Goal: Find specific fact: Find specific fact

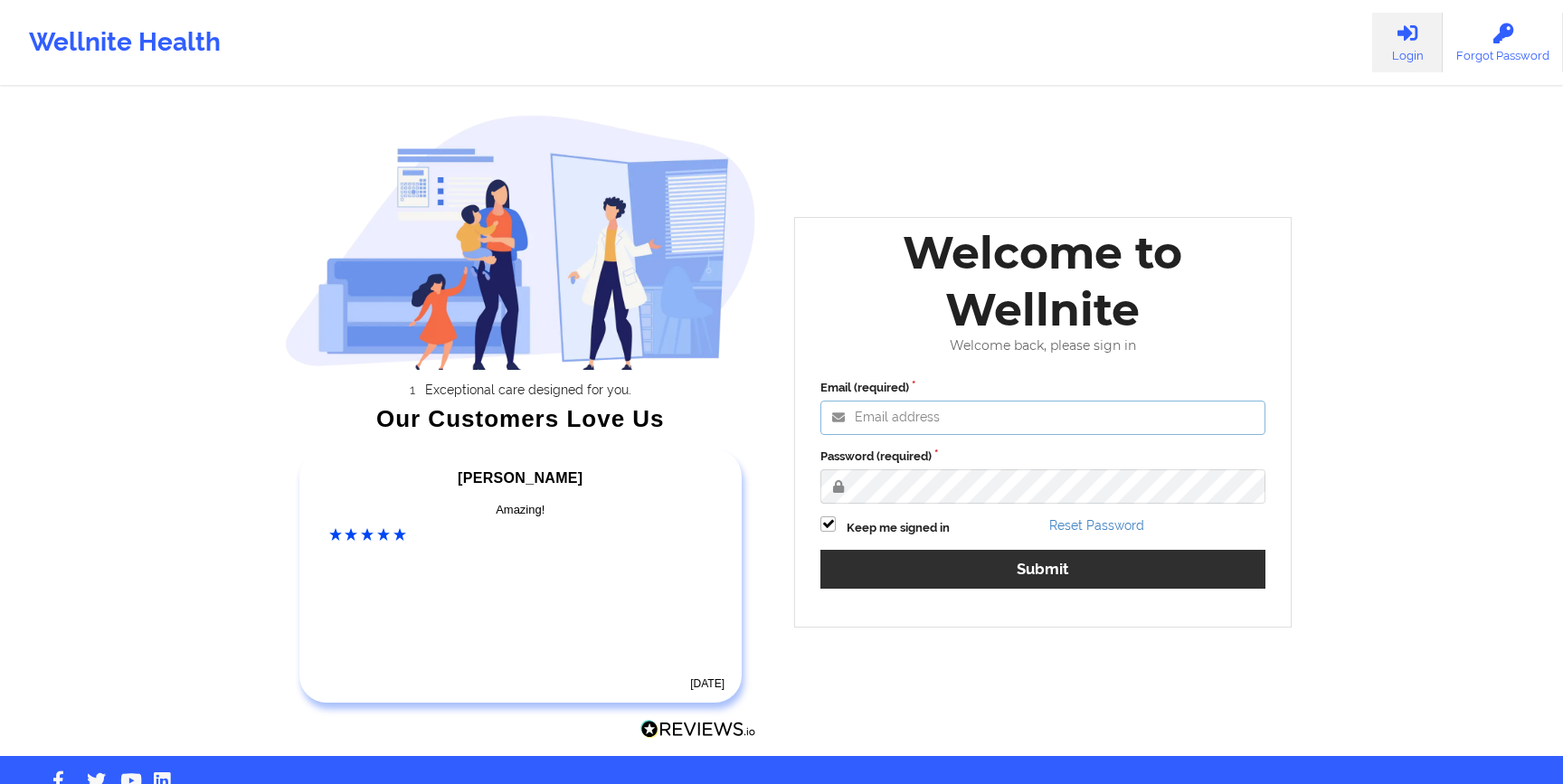
type input "[EMAIL_ADDRESS][DOMAIN_NAME]"
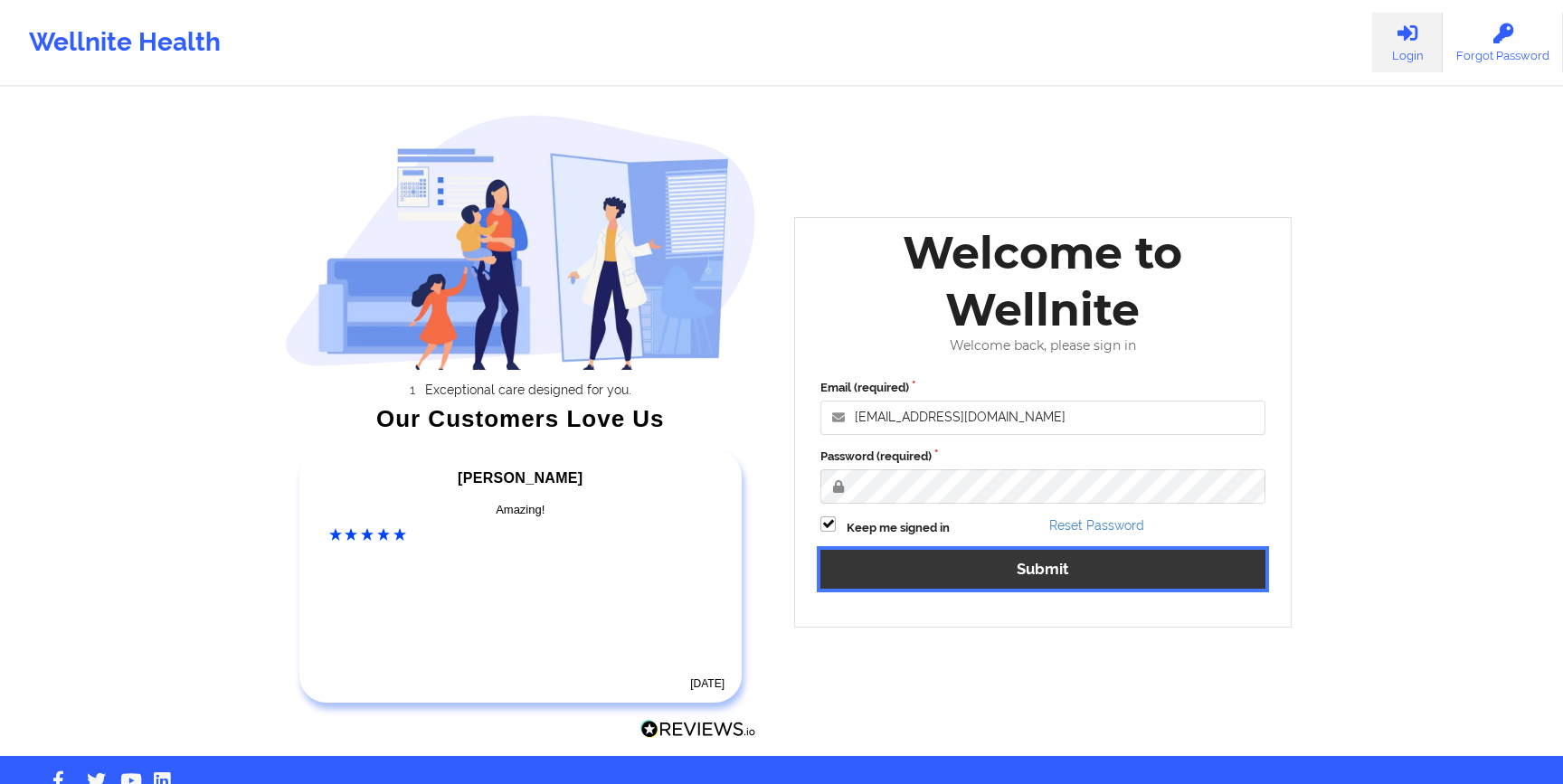
click at [921, 554] on button "Submit" at bounding box center [1043, 569] width 445 height 39
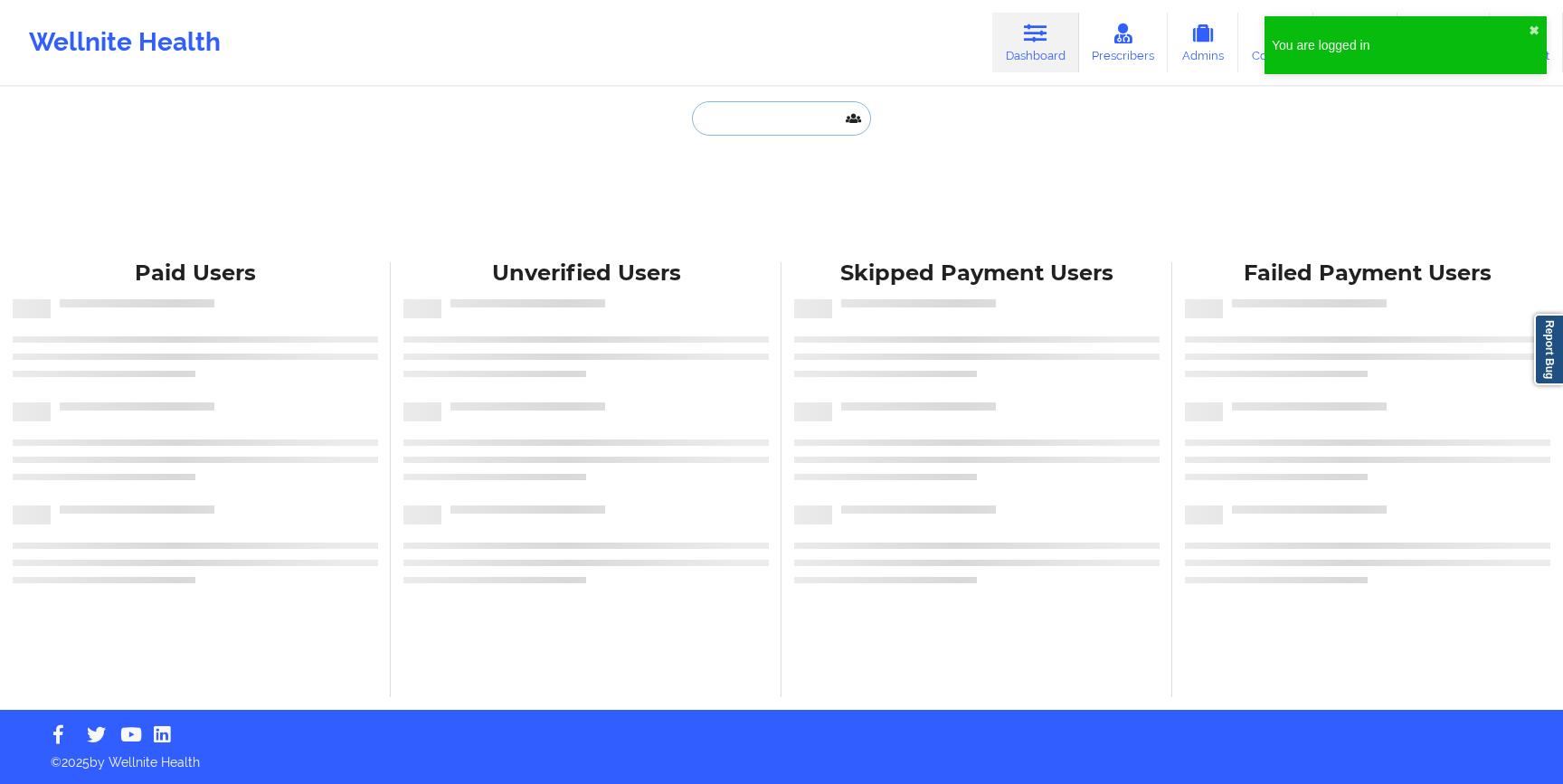
click at [762, 133] on input "text" at bounding box center [781, 119] width 179 height 34
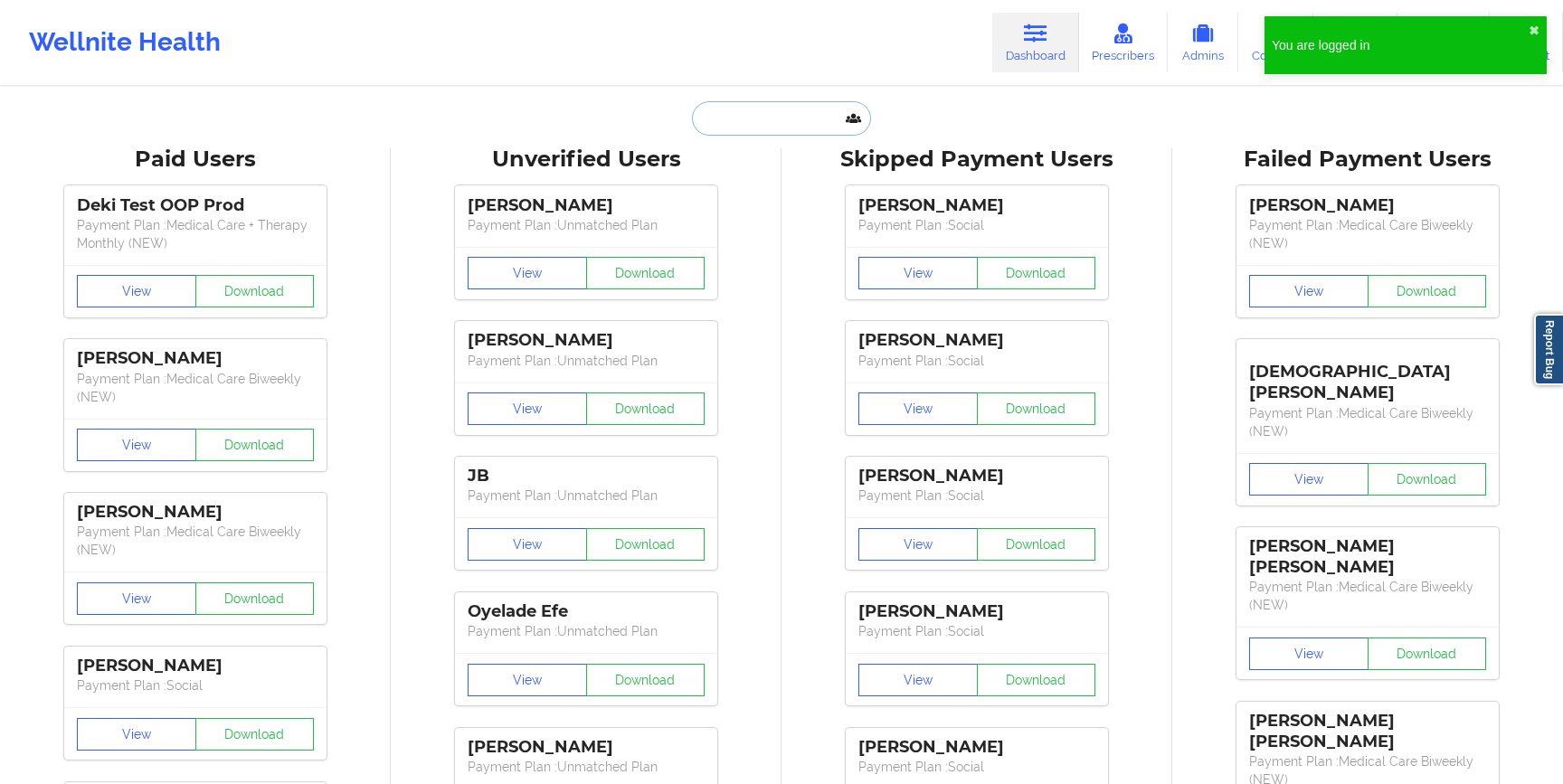
paste input "Raul Rodriguez"
type input "Raul Rodriguez"
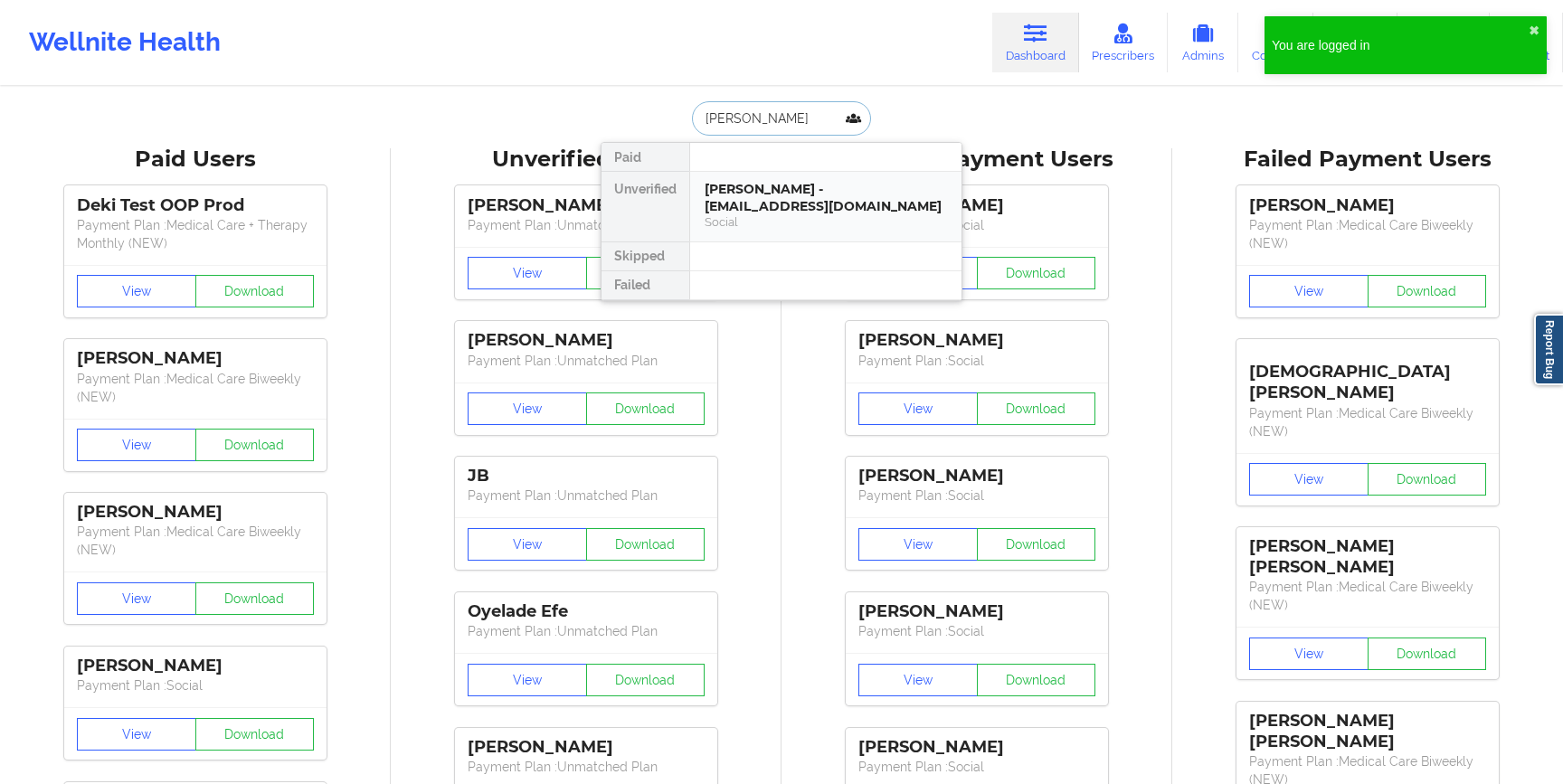
click at [756, 189] on div "Raul Rodriguez - carpe_diem90@yahoo.com" at bounding box center [826, 197] width 242 height 33
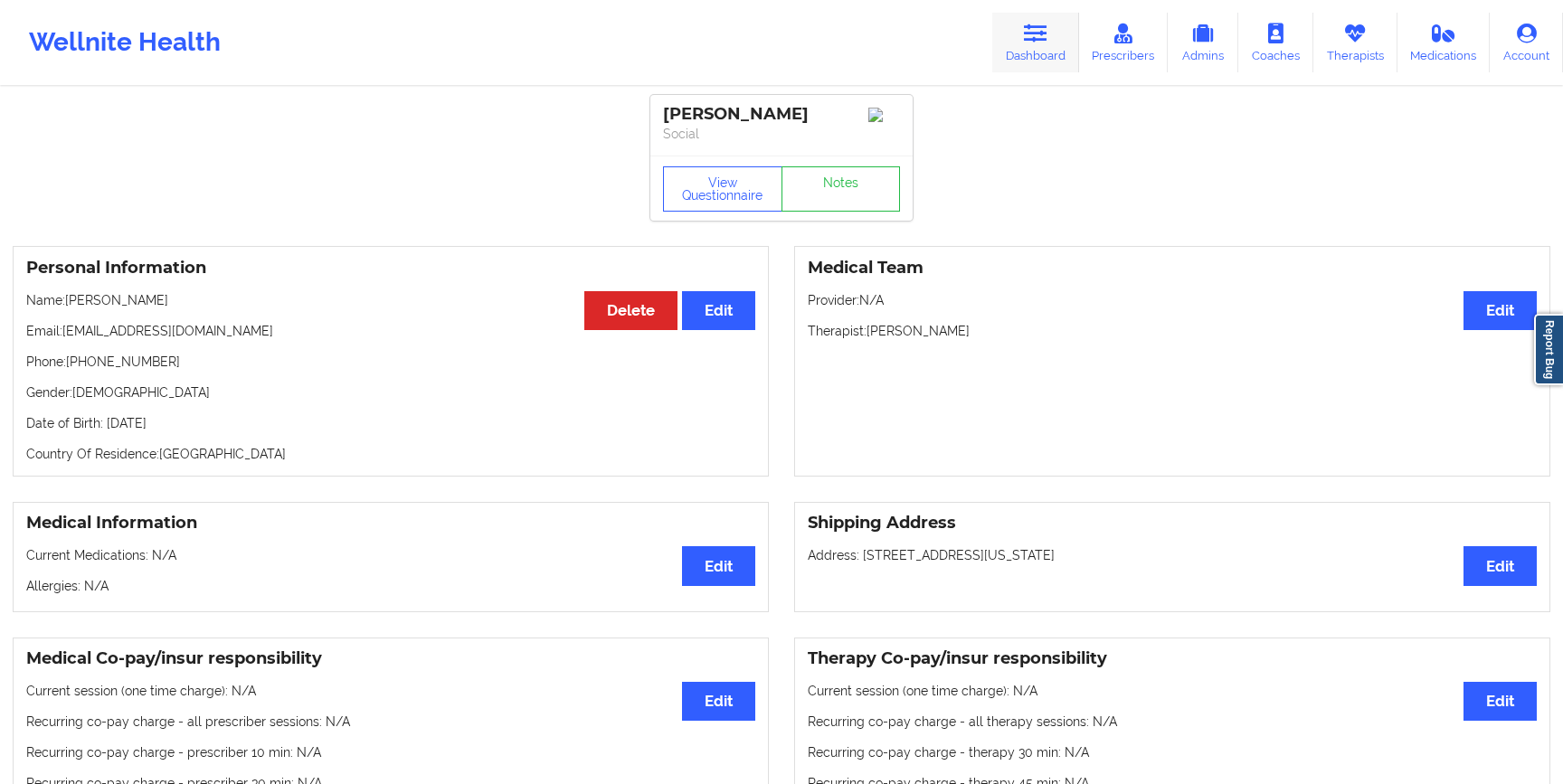
click at [1060, 37] on link "Dashboard" at bounding box center [1035, 42] width 87 height 59
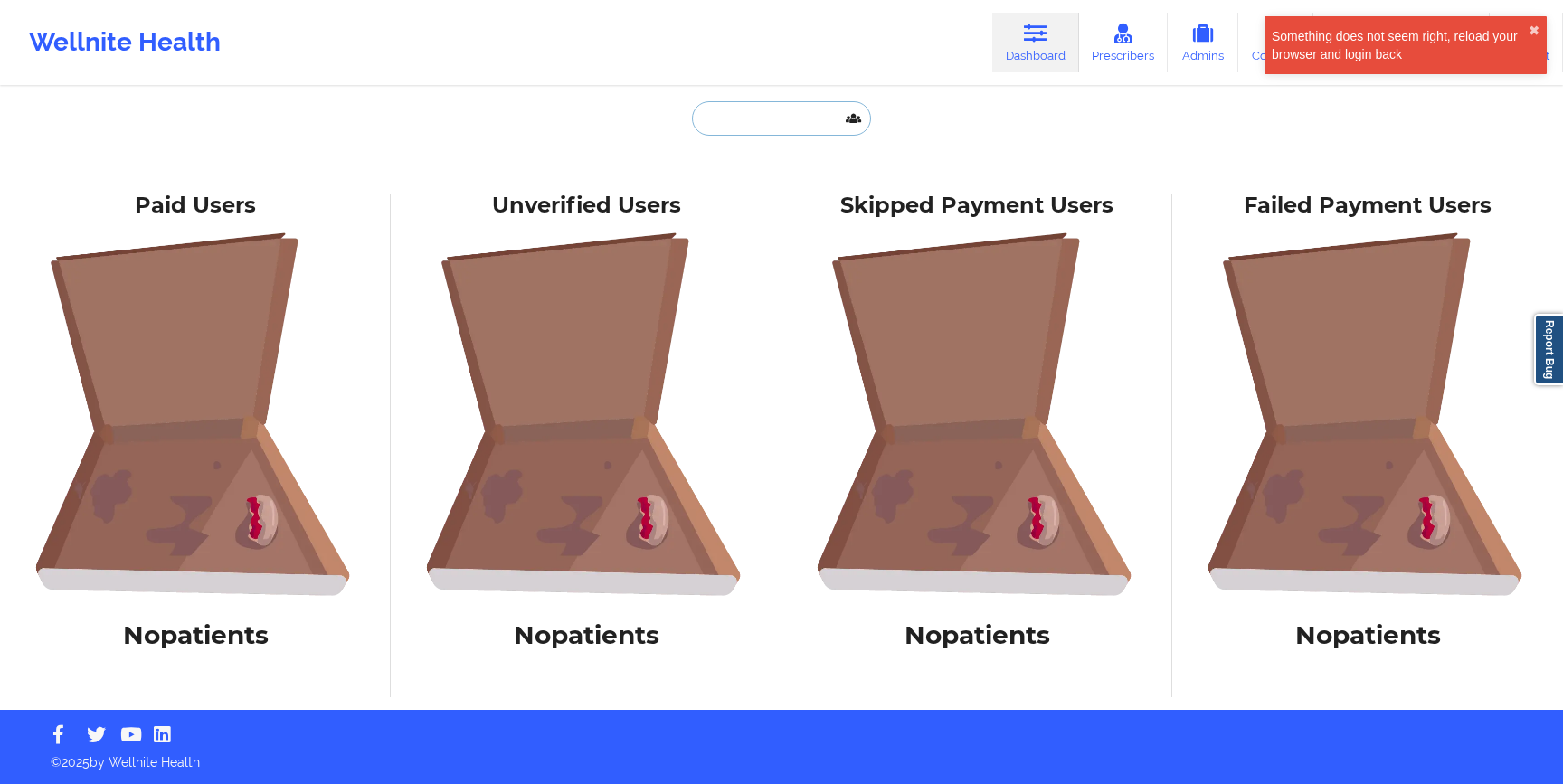
click at [718, 120] on input "text" at bounding box center [781, 119] width 179 height 34
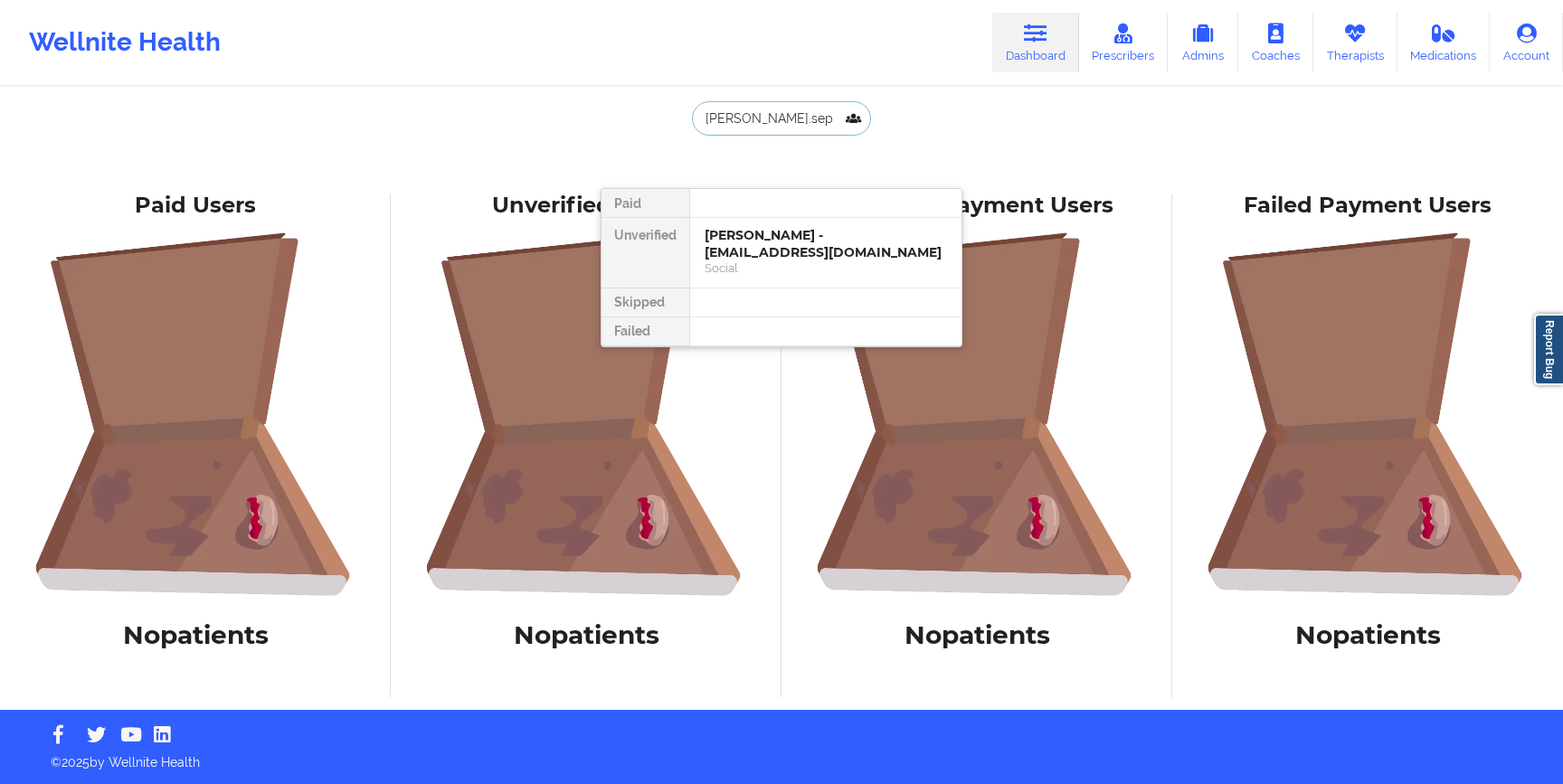
type input "elisa.sep"
click at [1036, 51] on link "Dashboard" at bounding box center [1035, 42] width 87 height 59
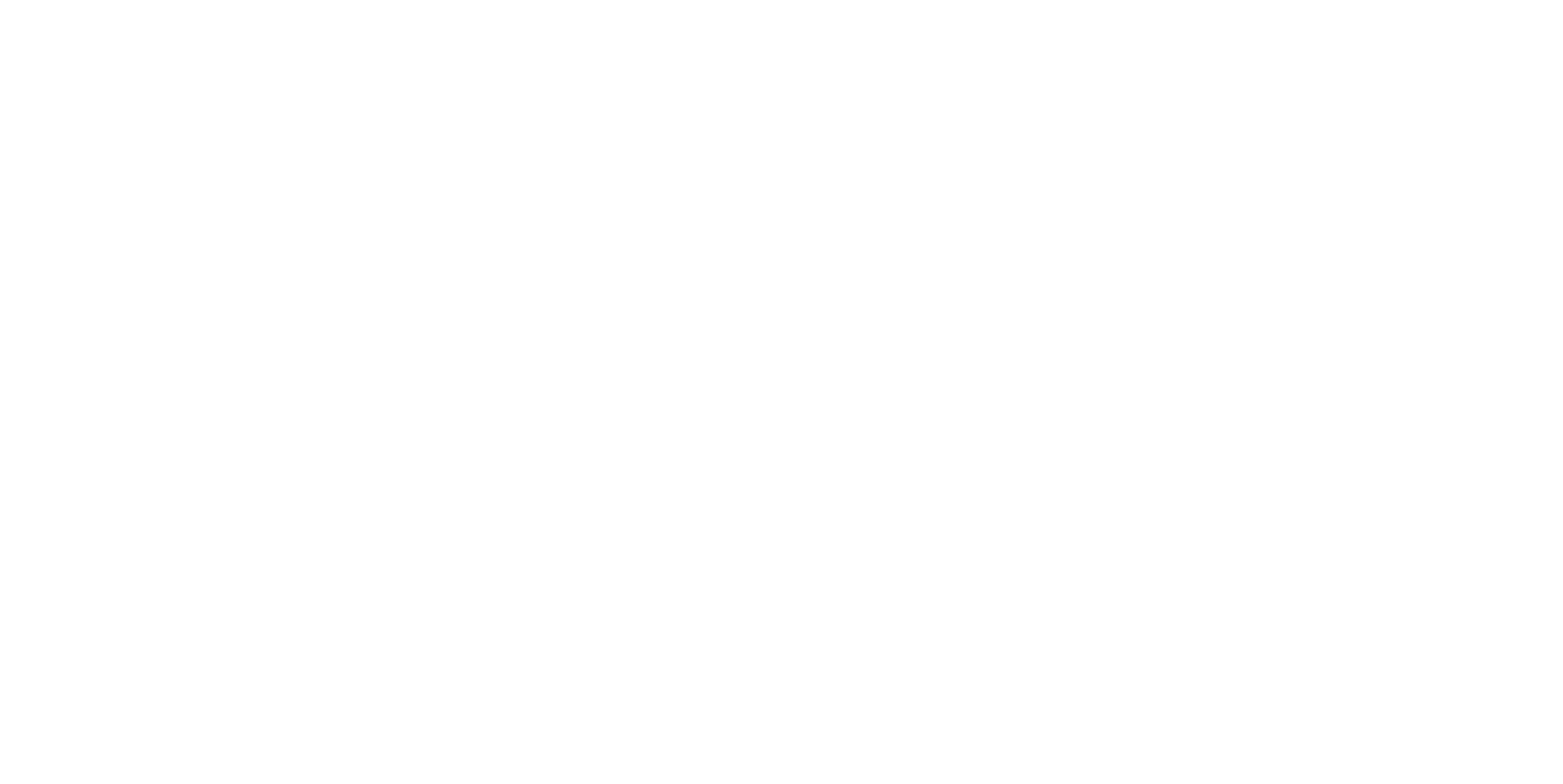
click at [760, 123] on body at bounding box center [782, 392] width 1563 height 784
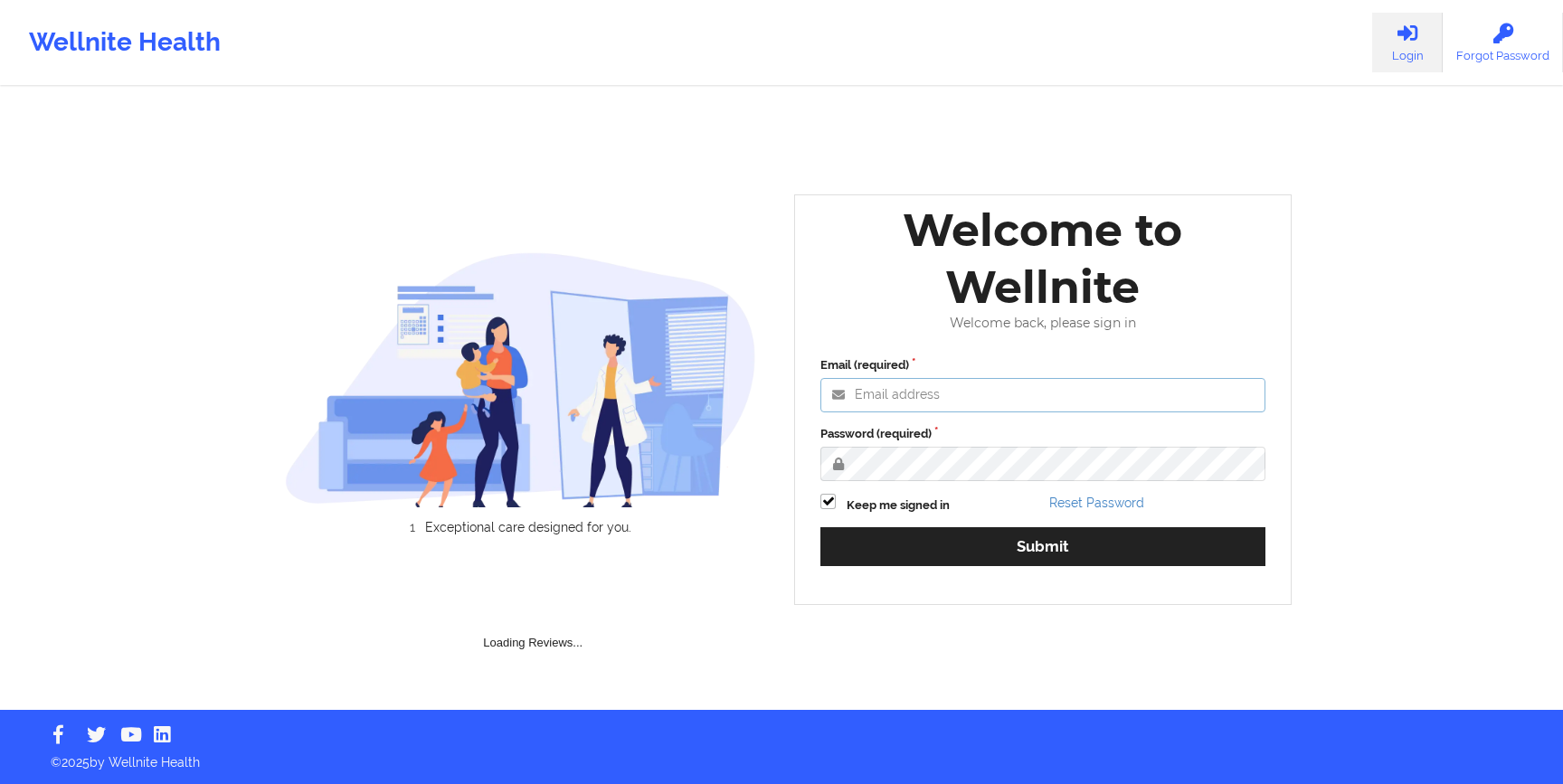
type input "[EMAIL_ADDRESS][DOMAIN_NAME]"
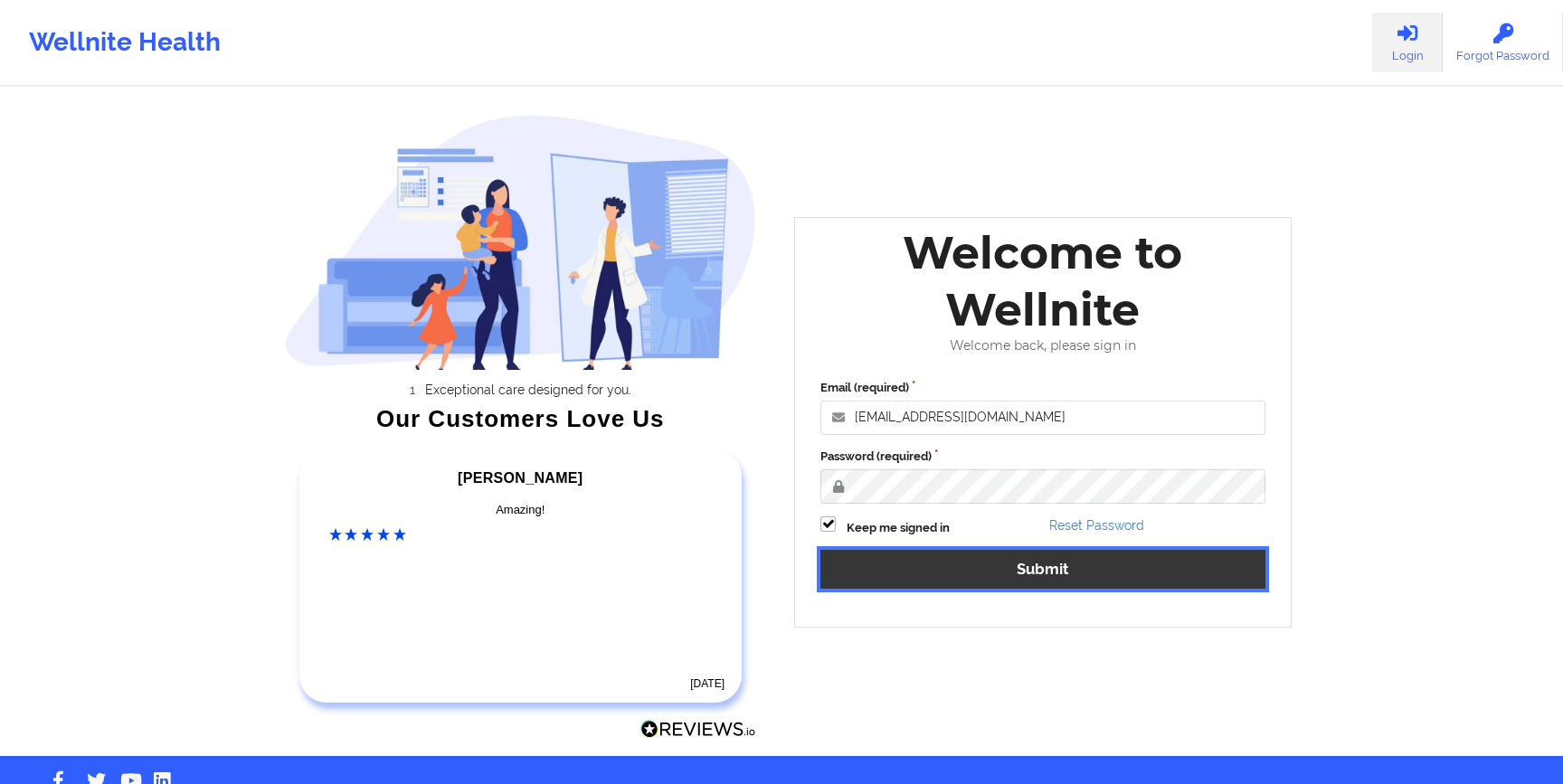
click at [929, 557] on button "Submit" at bounding box center [1043, 569] width 445 height 39
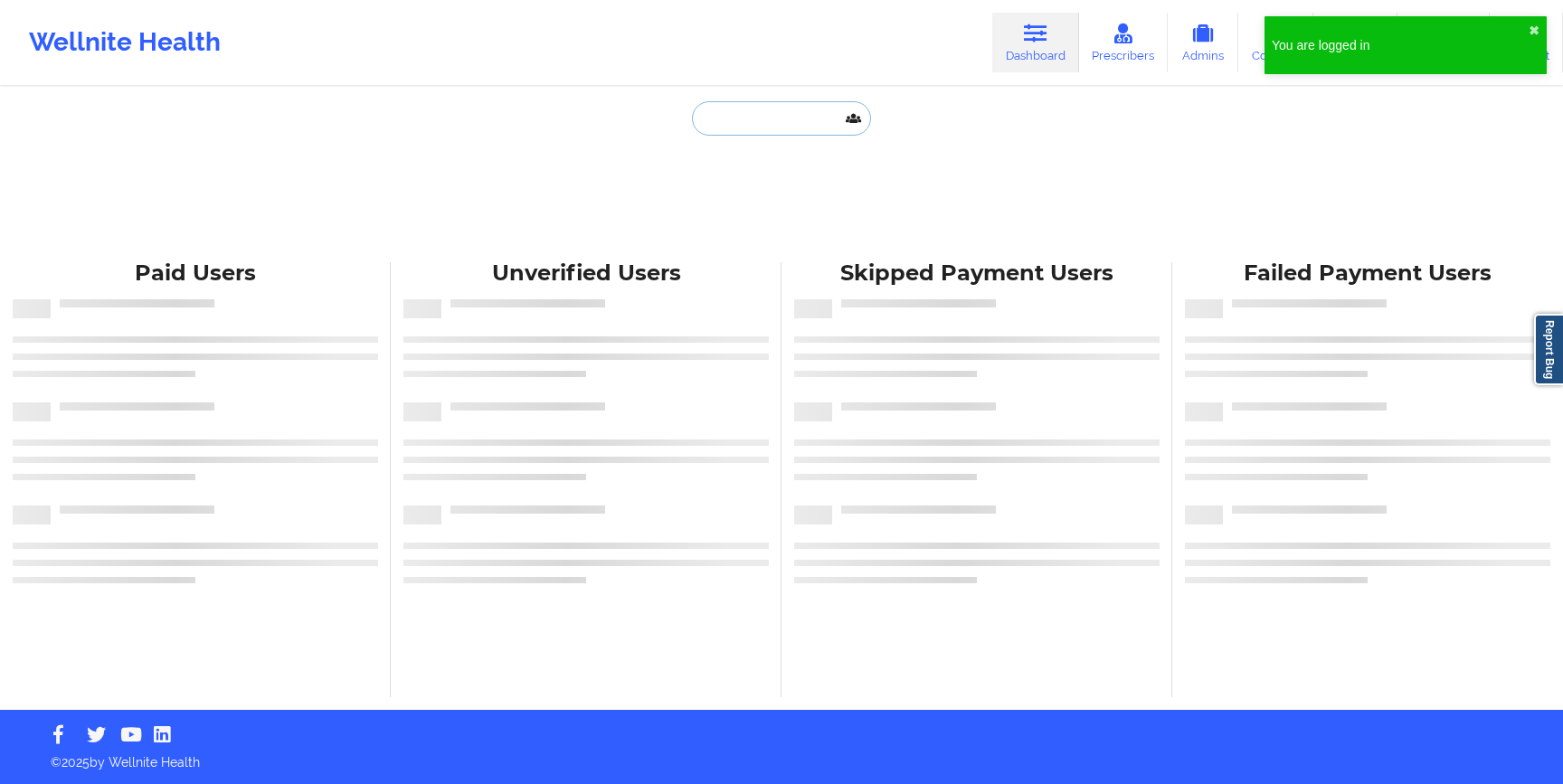
click at [761, 120] on input "text" at bounding box center [781, 119] width 179 height 34
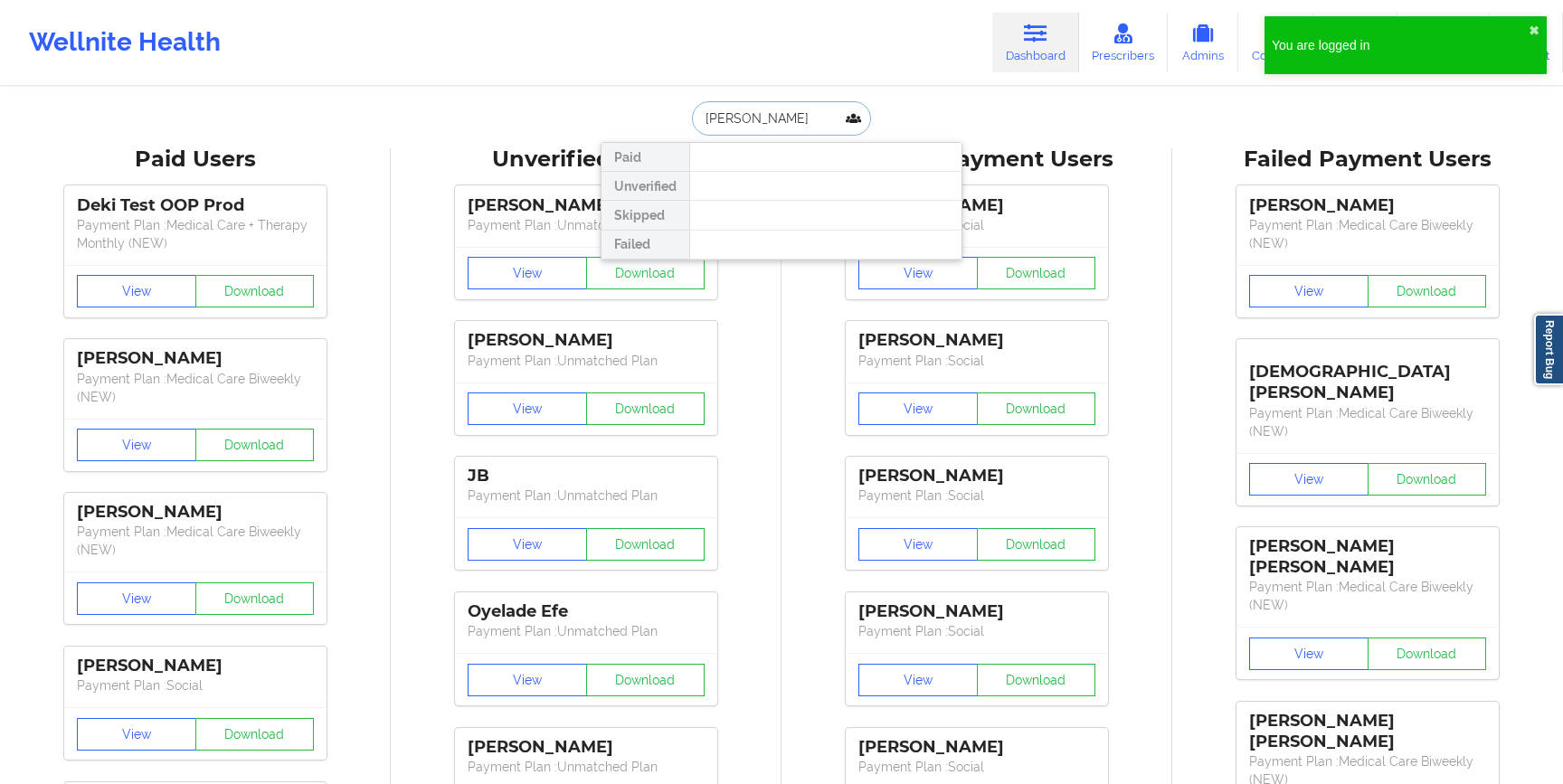
type input "[PERSON_NAME]."
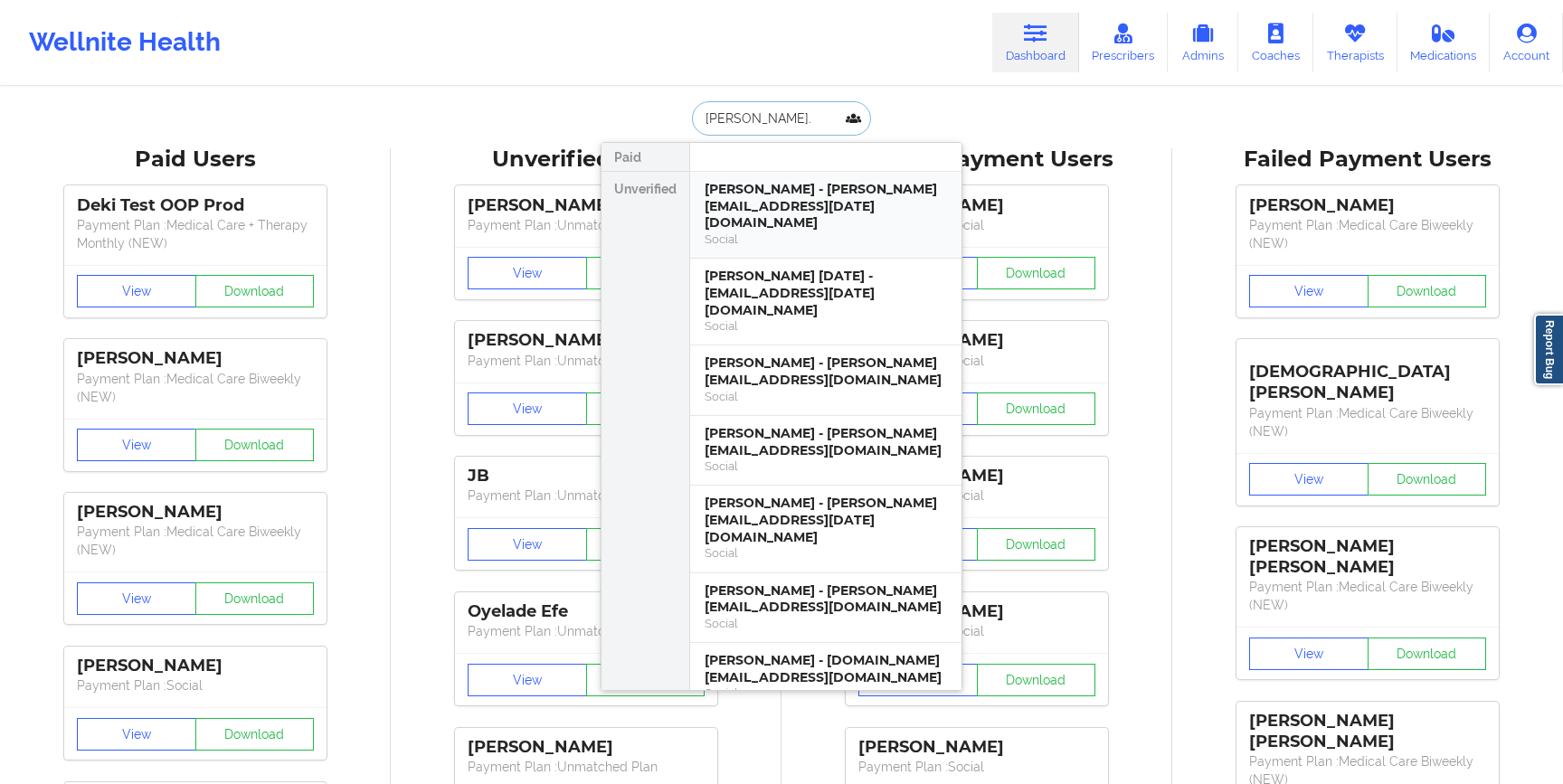
click at [738, 231] on div "Social" at bounding box center [826, 239] width 242 height 15
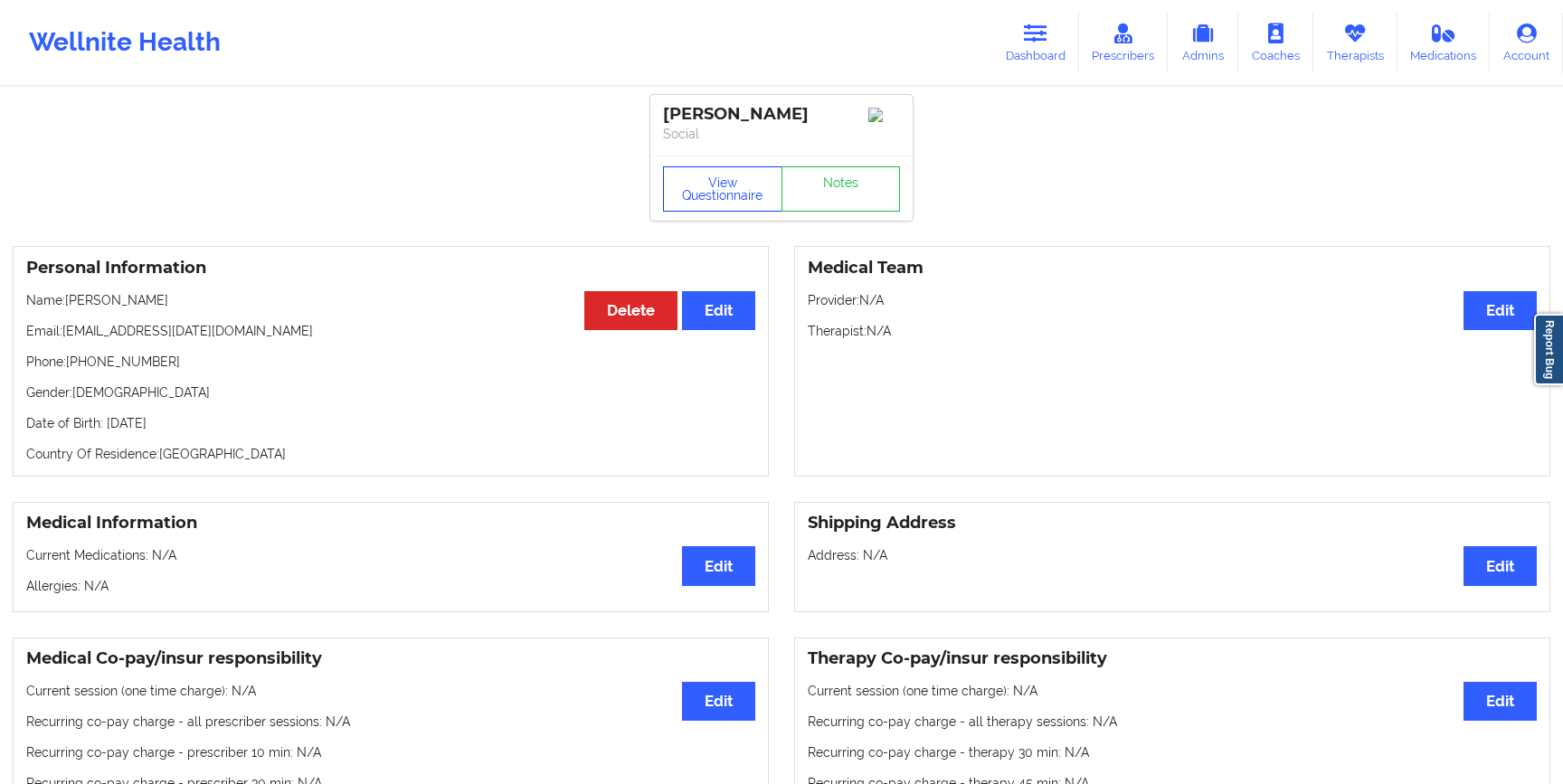
click at [710, 211] on button "View Questionnaire" at bounding box center [722, 188] width 120 height 45
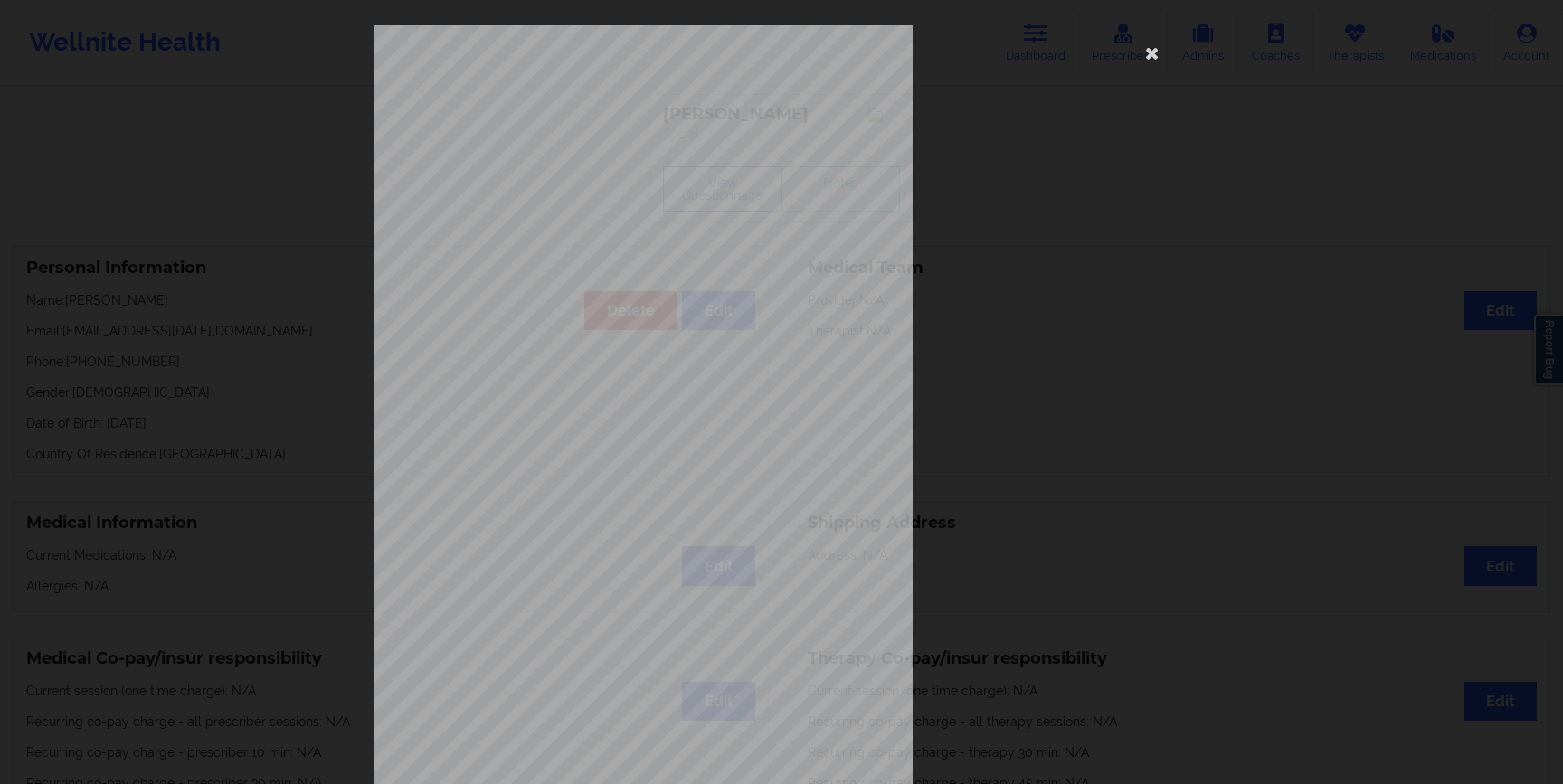
scroll to position [78, 0]
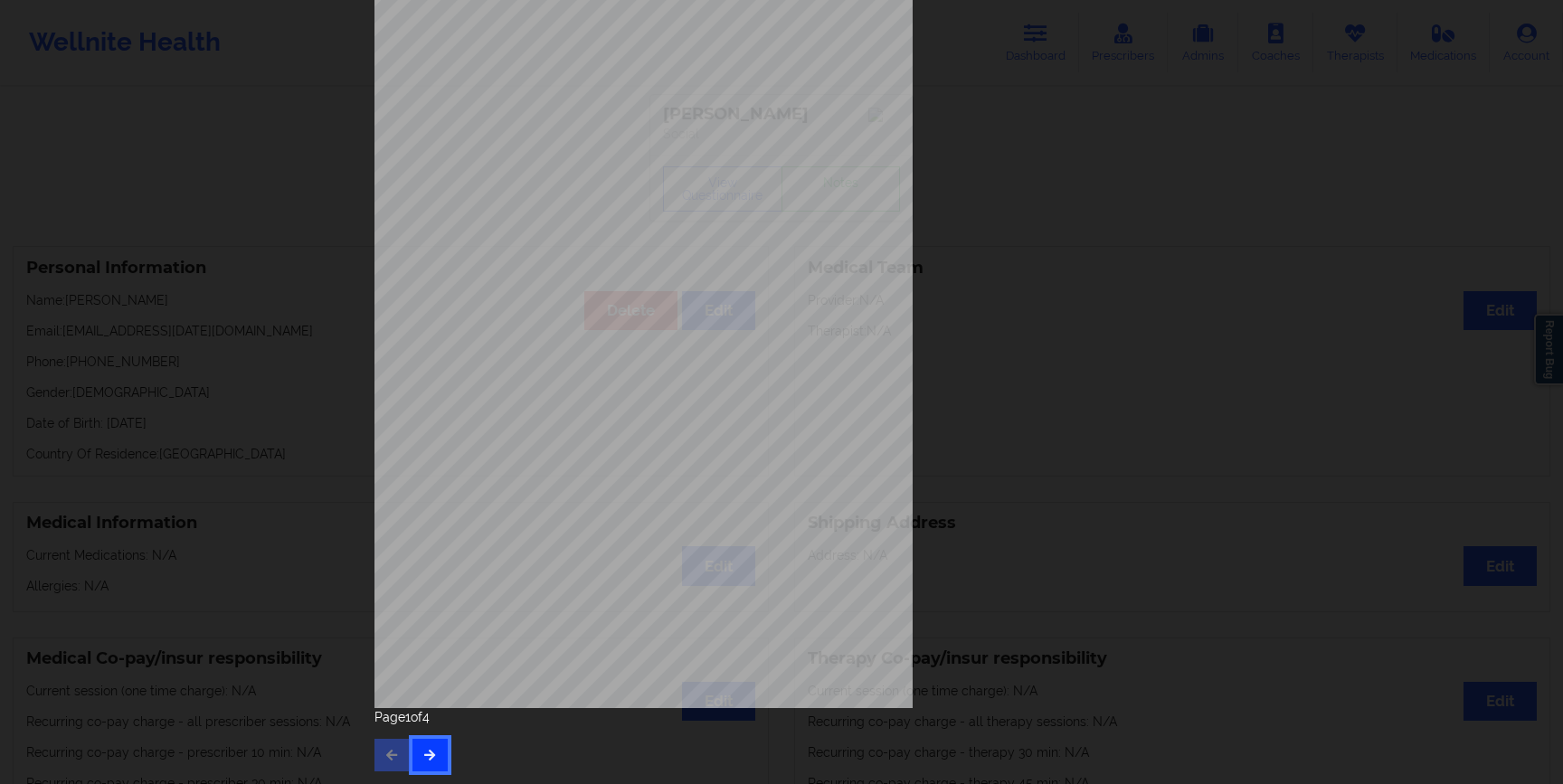
click at [431, 738] on button "button" at bounding box center [429, 754] width 35 height 33
click at [426, 749] on icon "button" at bounding box center [430, 753] width 15 height 11
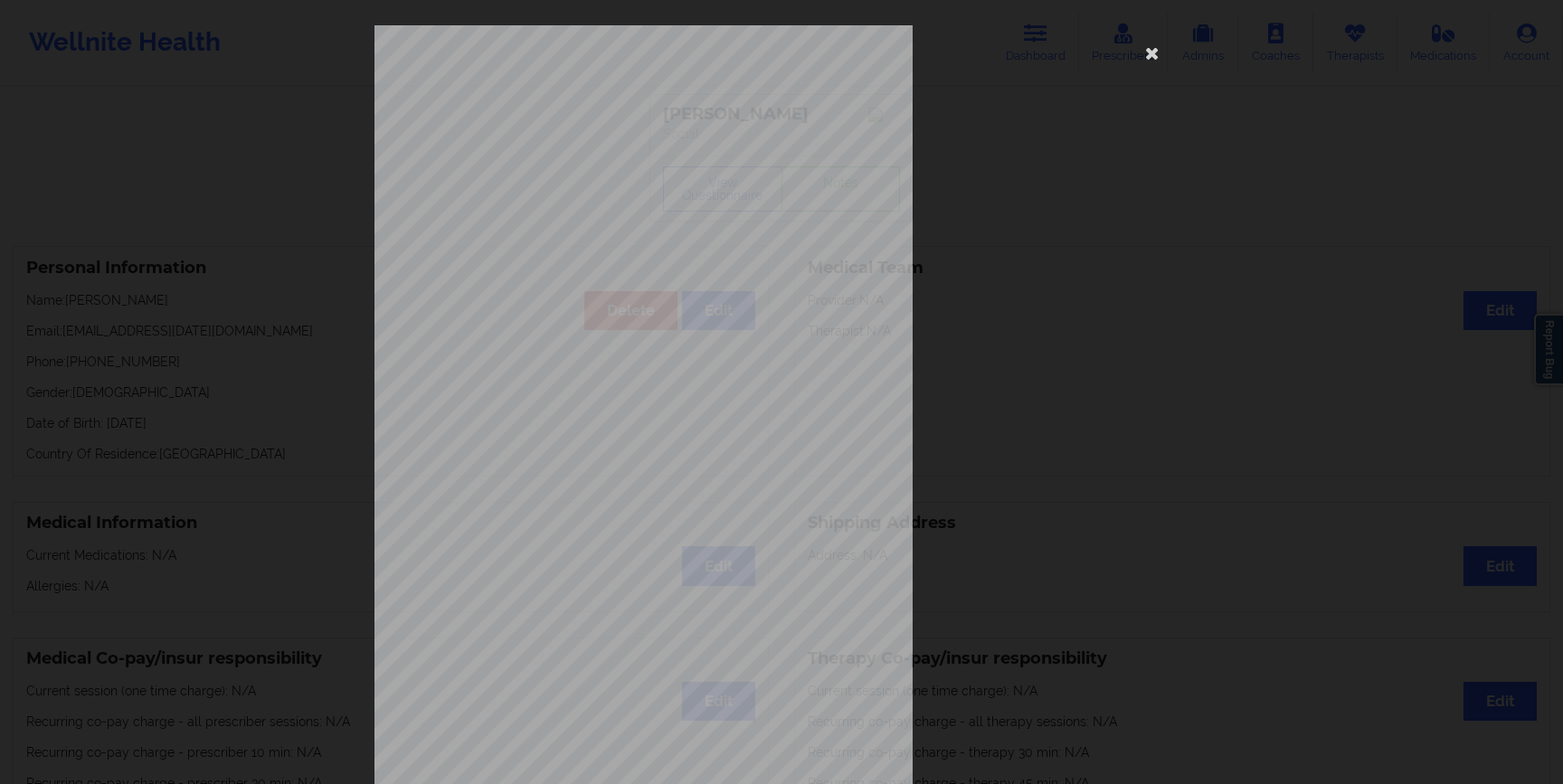
click at [1118, 125] on div "Back cover of insurance image Insurance company type details by patient commerc…" at bounding box center [781, 405] width 814 height 761
click at [1150, 54] on icon at bounding box center [1152, 53] width 29 height 29
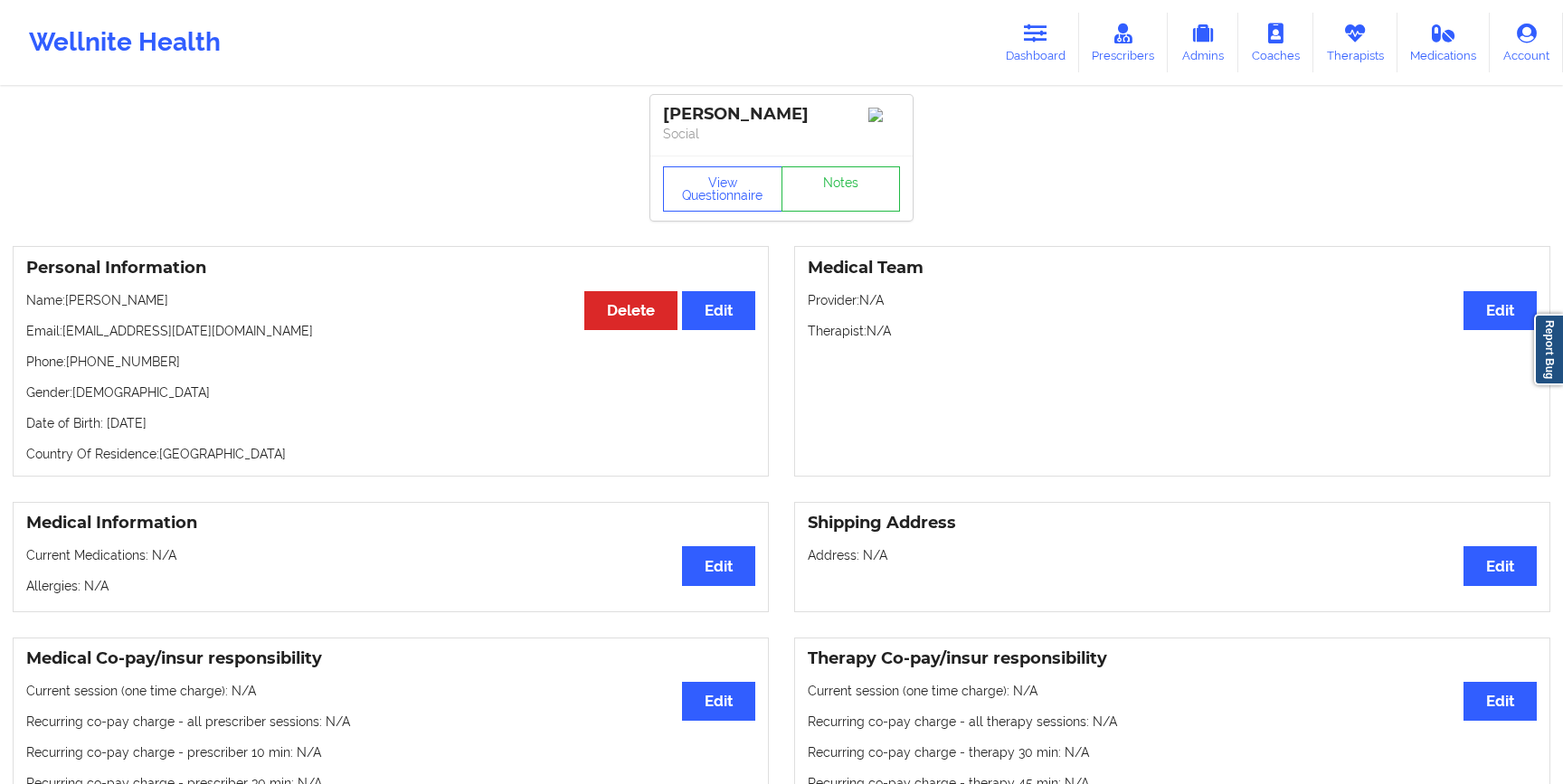
click at [69, 338] on p "Email: [EMAIL_ADDRESS][DATE][DOMAIN_NAME]" at bounding box center [390, 331] width 729 height 18
copy p "Email: [EMAIL_ADDRESS][DATE][DOMAIN_NAME]"
